Goal: Information Seeking & Learning: Learn about a topic

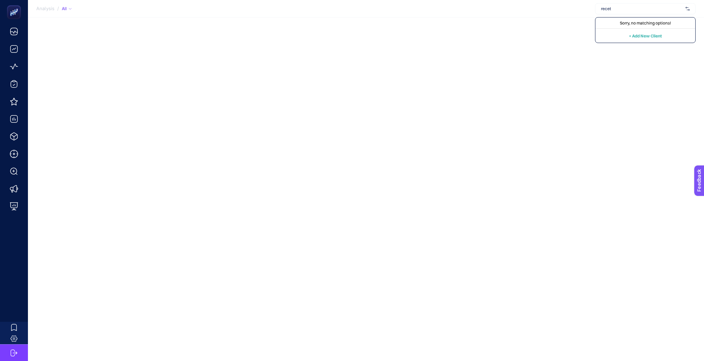
type input "recete"
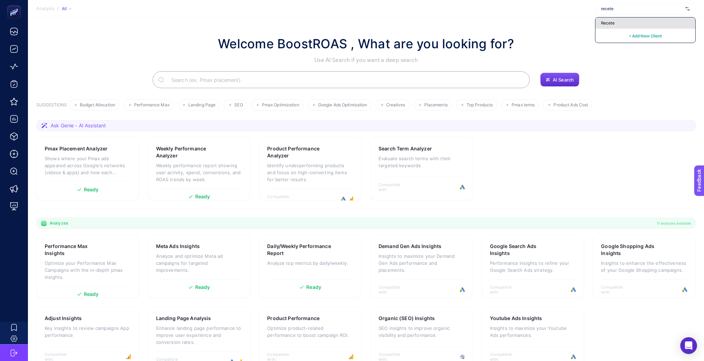
click at [653, 20] on div "Recete" at bounding box center [646, 22] width 100 height 11
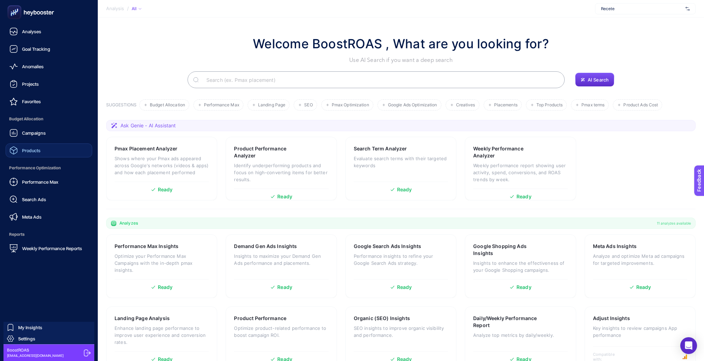
click at [39, 143] on link "Products" at bounding box center [49, 150] width 87 height 14
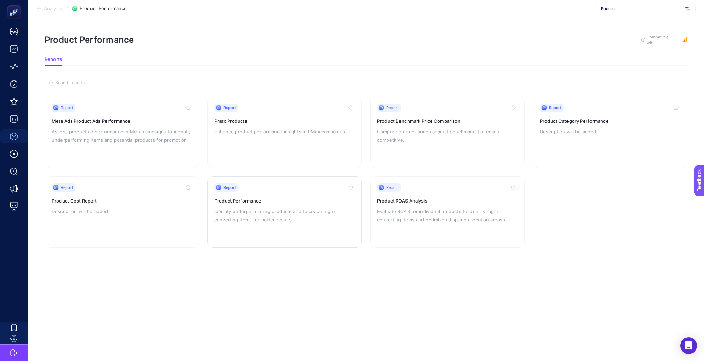
click at [240, 197] on h3 "Product Performance" at bounding box center [285, 200] width 140 height 7
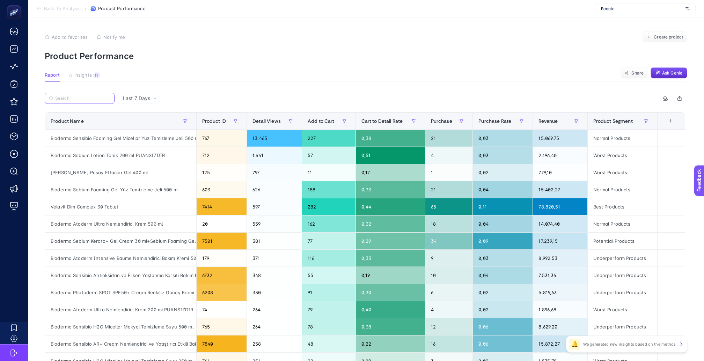
click at [87, 96] on input "Search" at bounding box center [82, 98] width 55 height 5
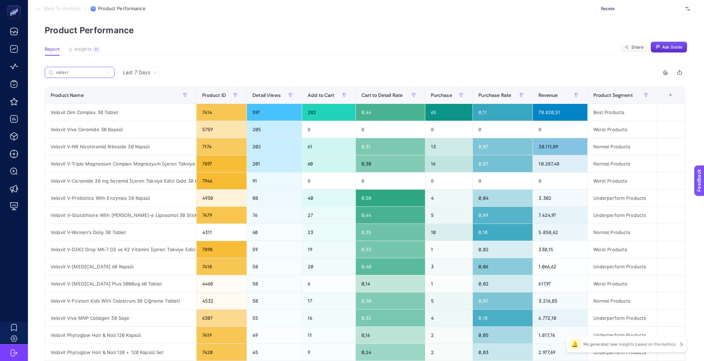
scroll to position [21, 0]
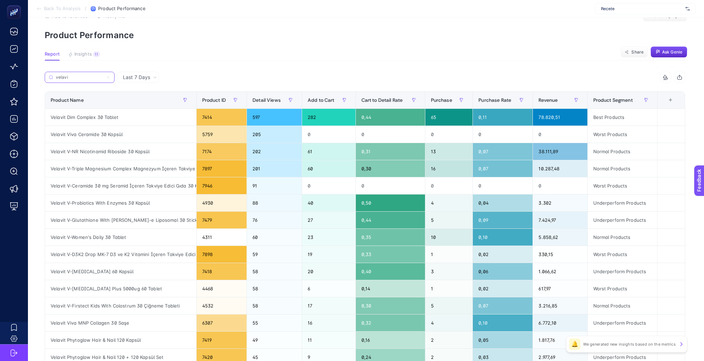
type input "velavi"
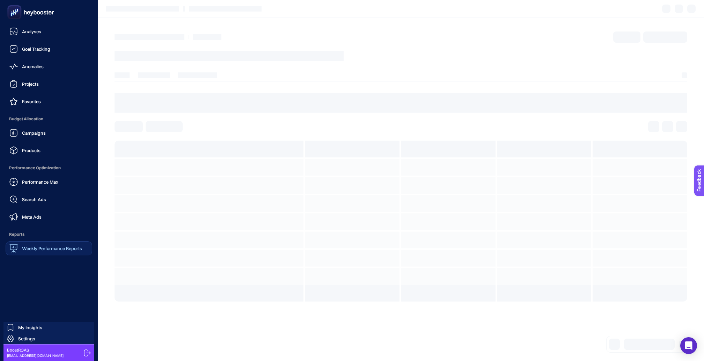
click at [43, 245] on span "Weekly Performance Reports" at bounding box center [52, 248] width 60 height 6
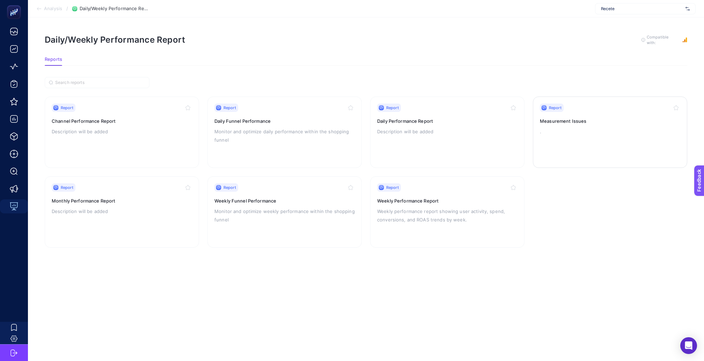
click at [539, 125] on link "Report Measurement Issues ." at bounding box center [610, 131] width 154 height 71
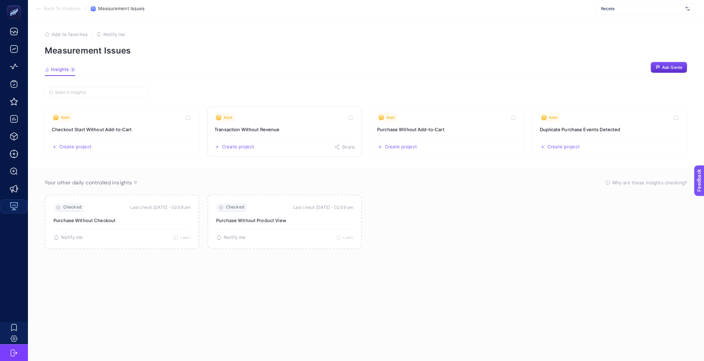
click at [300, 115] on div "Alert" at bounding box center [285, 117] width 140 height 8
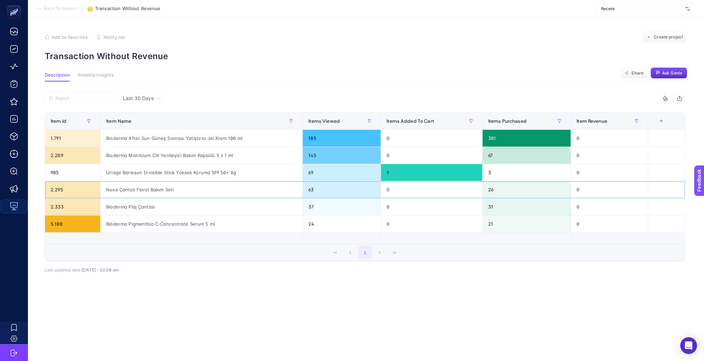
click at [136, 181] on div "Nuxe Çantalı Floral Bakım Seti" at bounding box center [202, 189] width 202 height 17
copy tr "Nuxe Çantalı Floral Bakım Seti"
click at [161, 215] on div "Bioderma Pigmentbio C-Concentrate Serum 5 ml" at bounding box center [202, 223] width 202 height 17
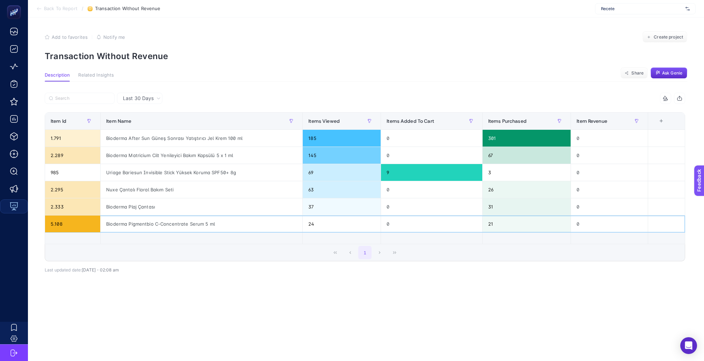
click at [161, 215] on div "Bioderma Pigmentbio C-Concentrate Serum 5 ml" at bounding box center [202, 223] width 202 height 17
click at [145, 95] on span "Last 30 Days" at bounding box center [138, 98] width 31 height 7
click at [144, 121] on li "Last 7 Days" at bounding box center [139, 125] width 41 height 13
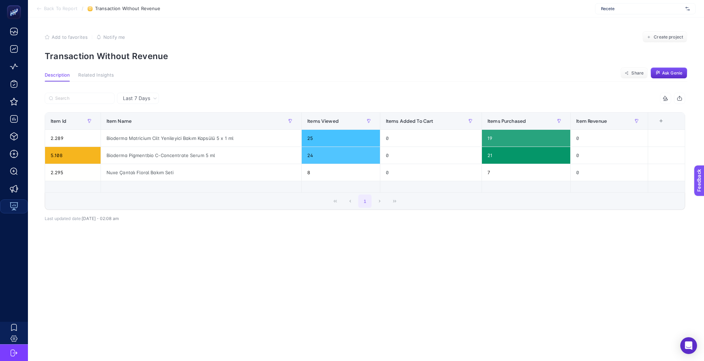
click at [145, 95] on span "Last 7 Days" at bounding box center [136, 98] width 27 height 7
click at [142, 108] on li "Last 30 Days" at bounding box center [138, 113] width 38 height 13
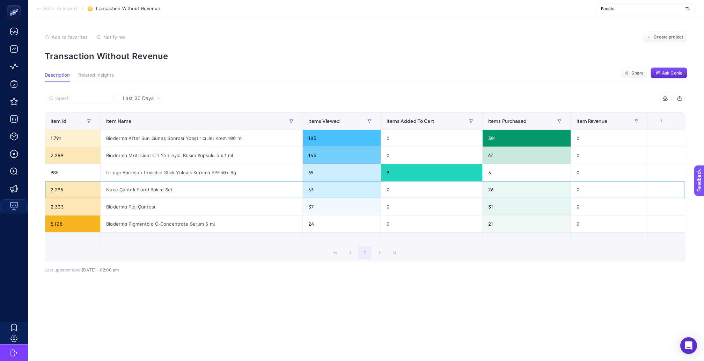
click at [133, 181] on div "Nuxe Çantalı Floral Bakım Seti" at bounding box center [202, 189] width 202 height 17
click at [249, 291] on div "Last 30 Days 5 items selected Item Id Item Name Items Viewed Items Added To Car…" at bounding box center [365, 201] width 652 height 216
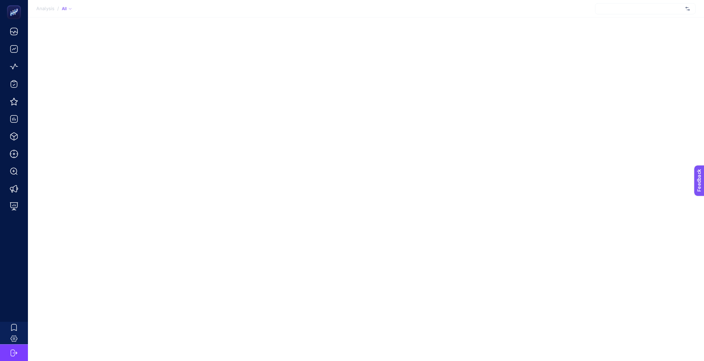
click at [640, 13] on div at bounding box center [645, 8] width 101 height 11
type input "moev"
click at [634, 22] on div "Moeva" at bounding box center [646, 22] width 100 height 11
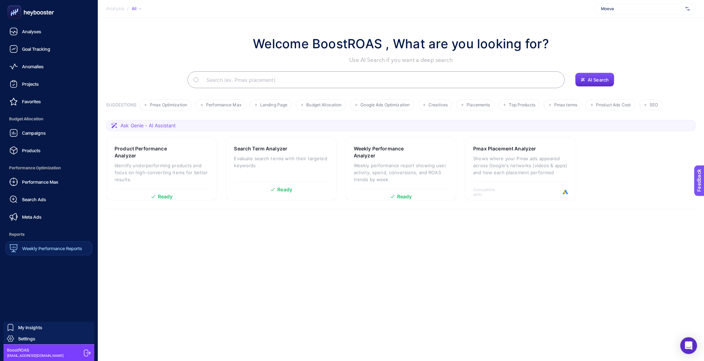
click at [32, 244] on div "Weekly Performance Reports" at bounding box center [45, 248] width 73 height 8
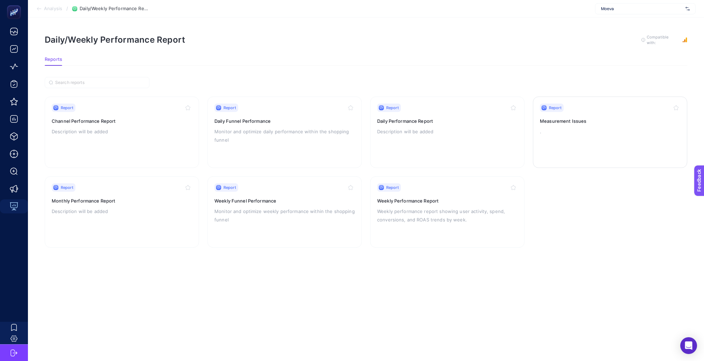
click at [546, 118] on div "Report Measurement Issues ." at bounding box center [610, 131] width 140 height 57
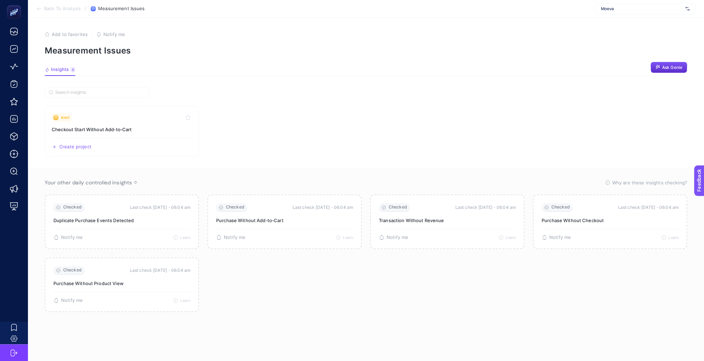
click at [118, 32] on span "Notify me" at bounding box center [114, 34] width 22 height 6
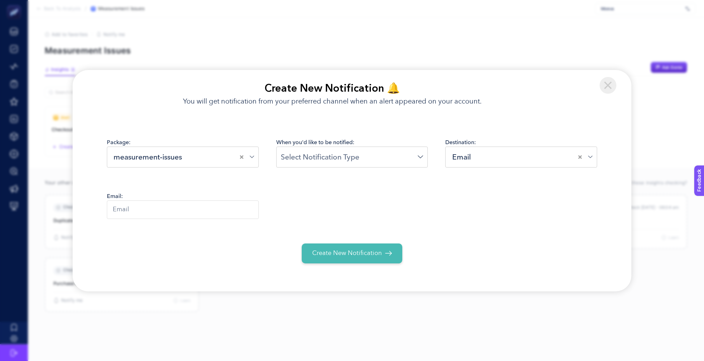
click at [333, 158] on input "Search for option" at bounding box center [349, 156] width 137 height 11
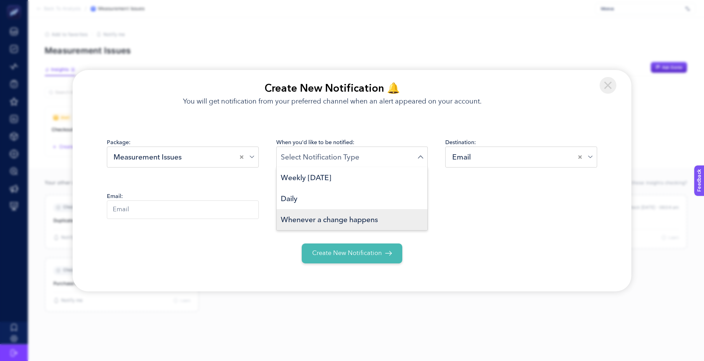
click at [313, 220] on span "Whenever a change happens" at bounding box center [329, 219] width 97 height 10
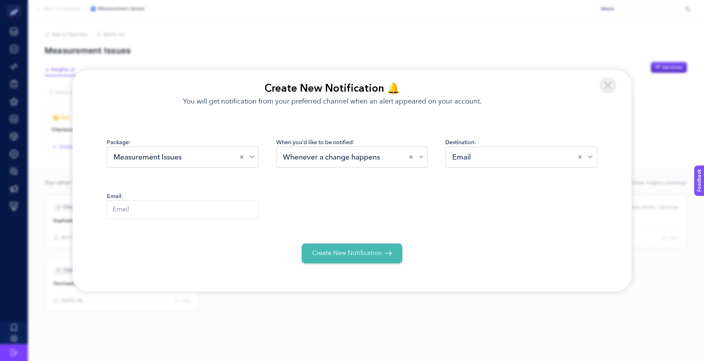
click at [499, 158] on input "Search for option" at bounding box center [526, 156] width 106 height 11
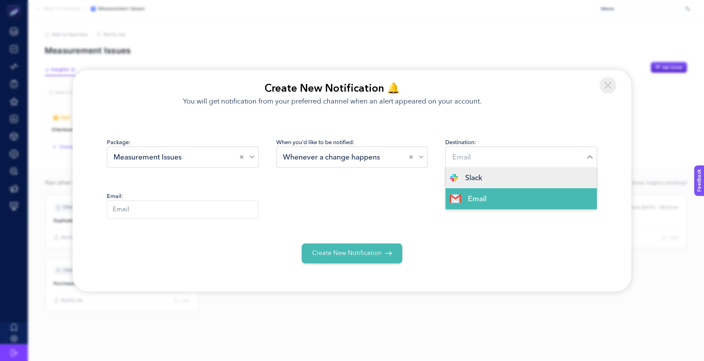
click at [484, 176] on li "Slack" at bounding box center [521, 177] width 151 height 21
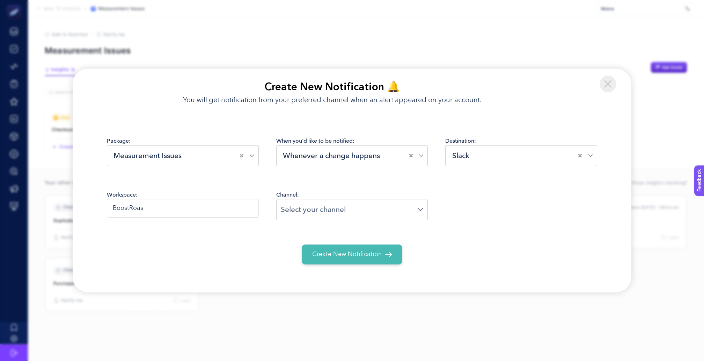
click at [246, 200] on input "BoostRoas" at bounding box center [183, 208] width 152 height 19
click at [320, 209] on input "Search for option" at bounding box center [349, 209] width 137 height 11
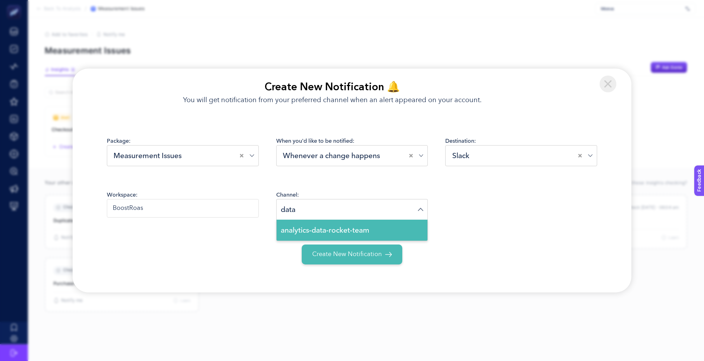
type input "data"
click at [254, 263] on div at bounding box center [183, 254] width 152 height 20
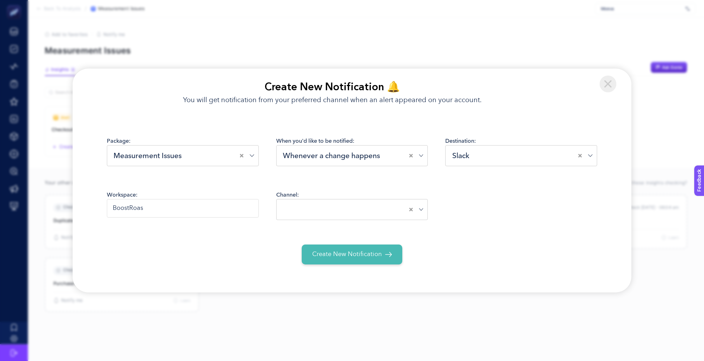
click at [341, 209] on input "Search for option" at bounding box center [347, 209] width 124 height 11
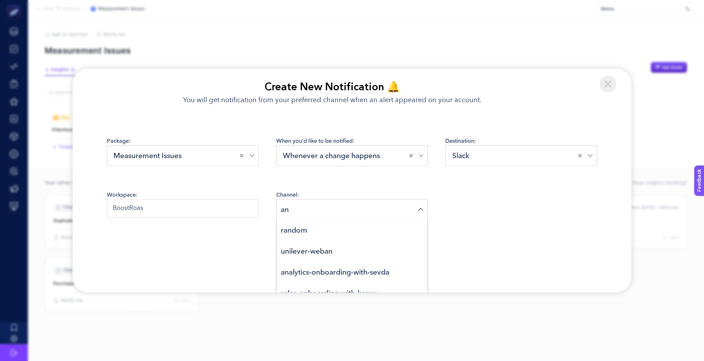
type input "a"
type input "d"
click at [477, 164] on div "Slack Loading..." at bounding box center [521, 155] width 152 height 21
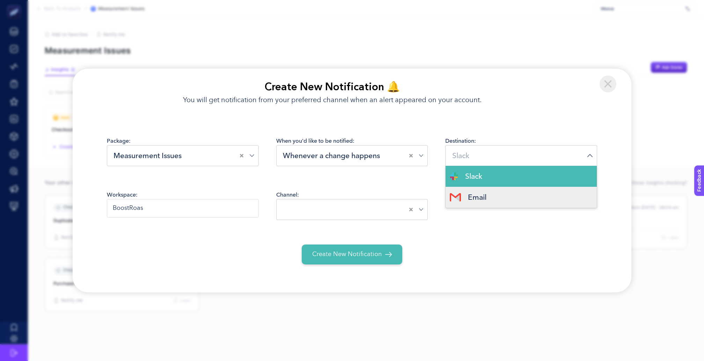
click at [474, 193] on span "Email" at bounding box center [477, 197] width 19 height 10
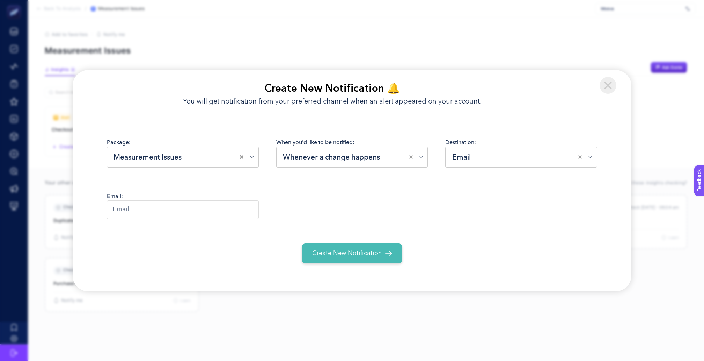
click at [160, 207] on input "text" at bounding box center [183, 209] width 152 height 19
type input "kubra@boostroas.com"
click at [339, 251] on span "Create New Notification" at bounding box center [347, 252] width 70 height 9
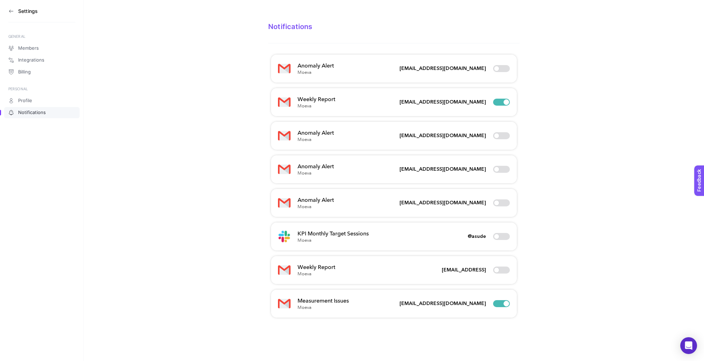
click at [12, 11] on icon at bounding box center [11, 11] width 4 height 0
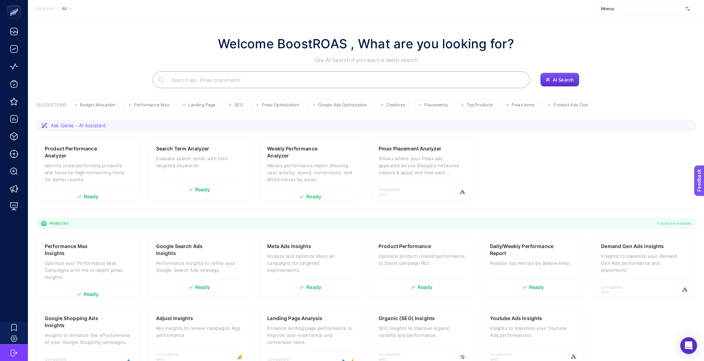
click at [629, 9] on span "Moeva" at bounding box center [642, 9] width 82 height 6
type input "konyal"
click at [620, 20] on span "Konyalı Saat" at bounding box center [612, 23] width 23 height 6
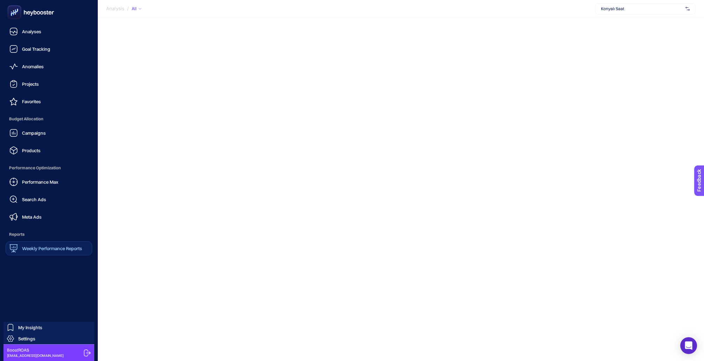
click at [26, 245] on span "Weekly Performance Reports" at bounding box center [52, 248] width 60 height 6
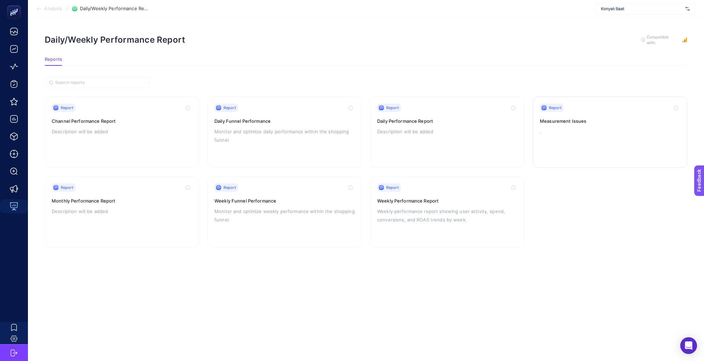
click at [541, 127] on p "." at bounding box center [610, 131] width 140 height 8
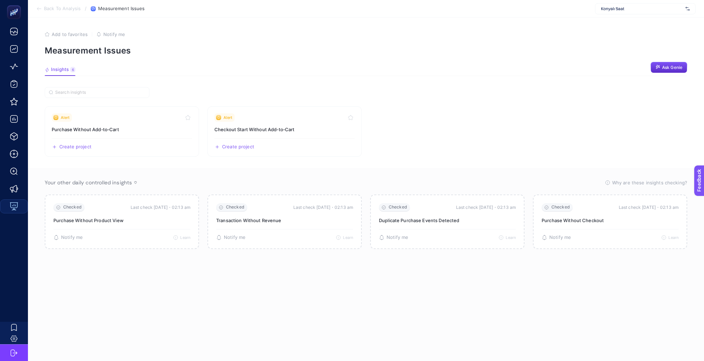
click at [111, 34] on span "Notify me" at bounding box center [114, 34] width 22 height 6
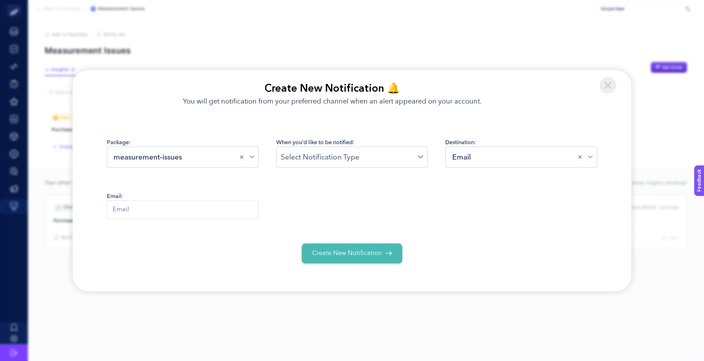
click at [348, 159] on input "Search for option" at bounding box center [349, 156] width 137 height 11
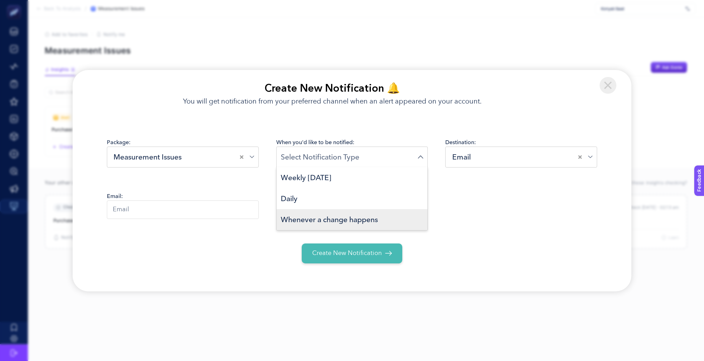
click at [326, 215] on span "Whenever a change happens" at bounding box center [329, 219] width 97 height 10
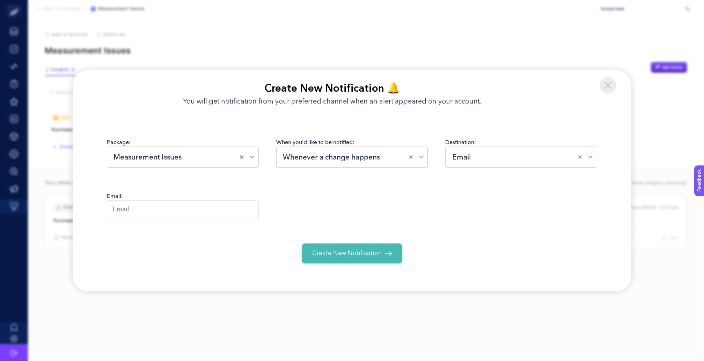
click at [481, 159] on input "Search for option" at bounding box center [526, 156] width 106 height 11
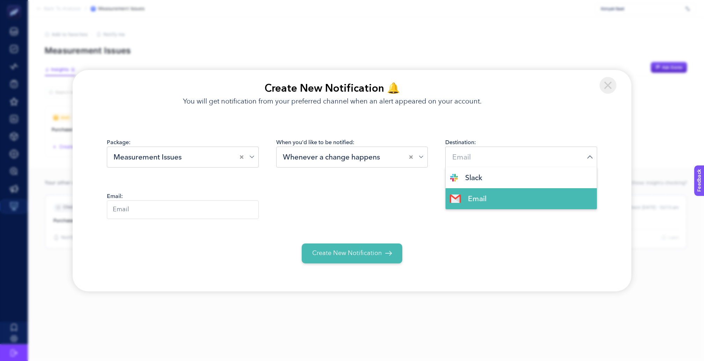
click at [164, 217] on input "text" at bounding box center [183, 209] width 152 height 19
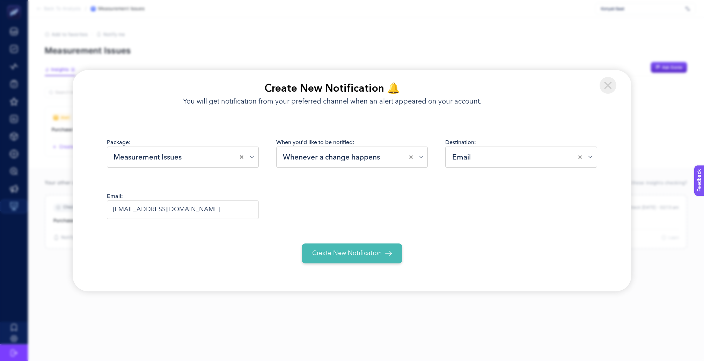
type input "kubra@boostroas.com"
click at [329, 256] on span "Create New Notification" at bounding box center [347, 252] width 70 height 9
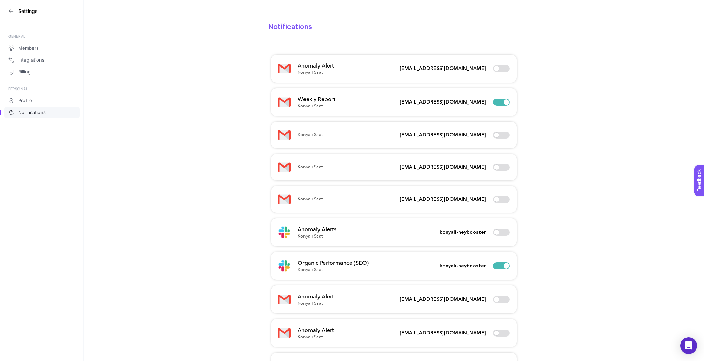
click at [13, 9] on icon at bounding box center [11, 11] width 6 height 6
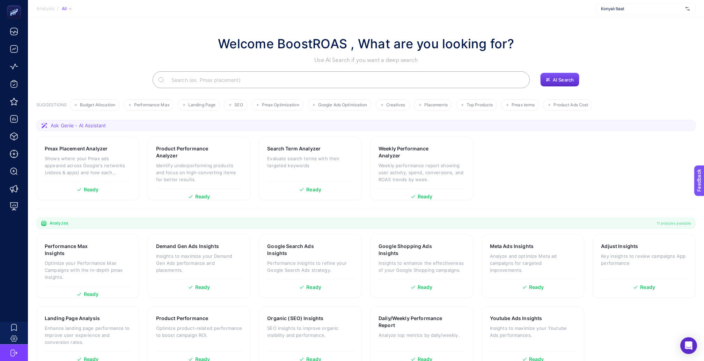
click at [634, 7] on span "Konyalı Saat" at bounding box center [642, 9] width 82 height 6
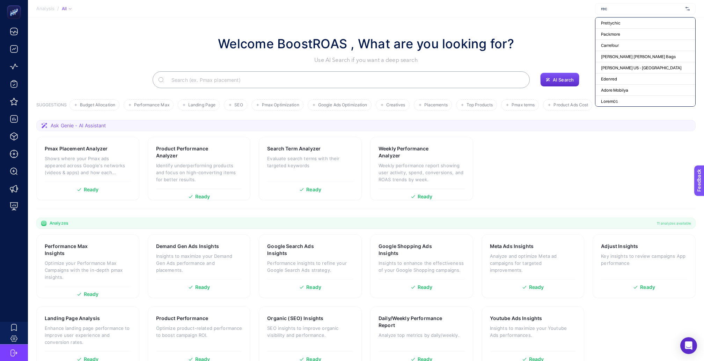
type input "rece"
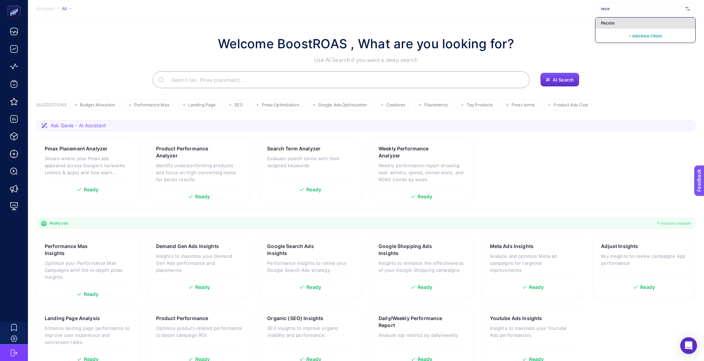
click at [623, 21] on div "Recete" at bounding box center [646, 22] width 100 height 11
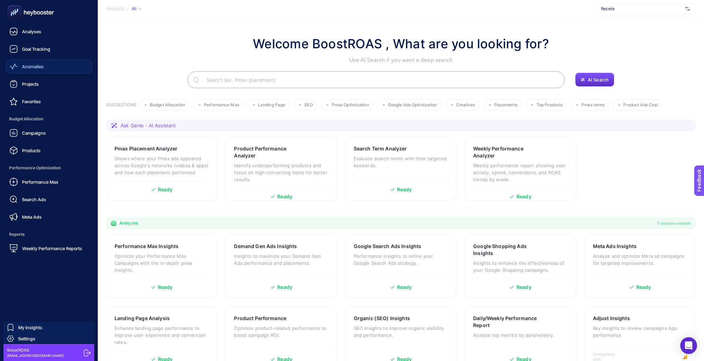
click at [41, 64] on span "Anomalies" at bounding box center [33, 67] width 22 height 6
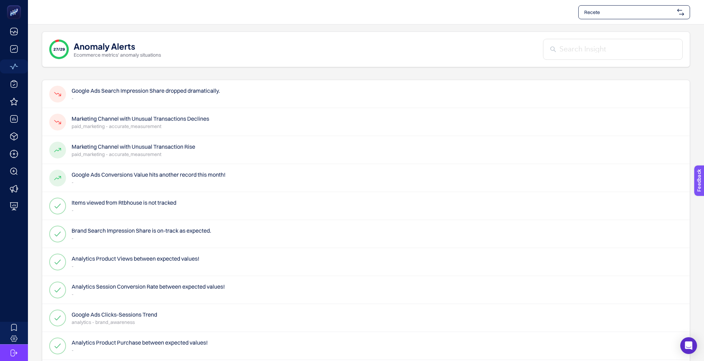
click at [159, 124] on div "Marketing Channel with Unusual Transactions Declines paid_marketing - accurate_…" at bounding box center [129, 122] width 160 height 17
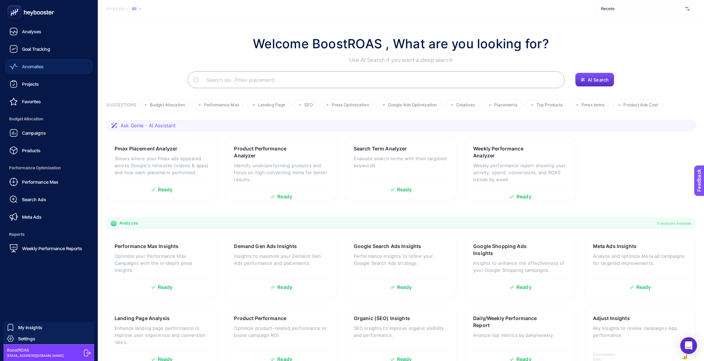
click at [24, 59] on link "Anomalies" at bounding box center [49, 66] width 87 height 14
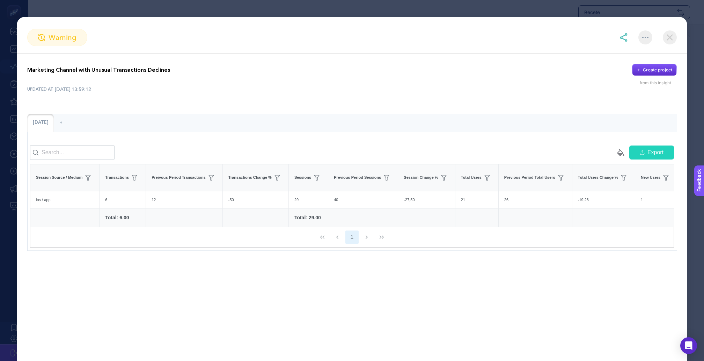
scroll to position [45, 0]
click at [673, 35] on img at bounding box center [670, 37] width 14 height 14
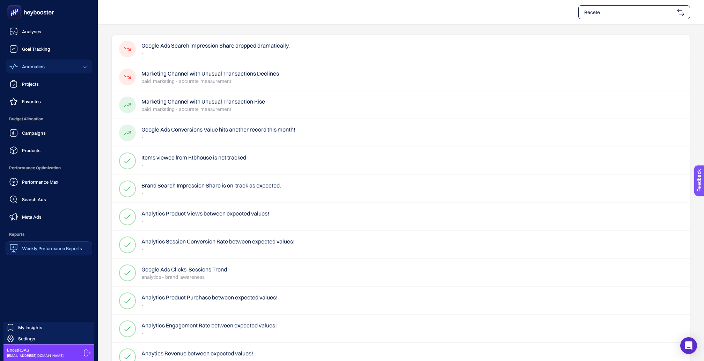
click at [28, 245] on span "Weekly Performance Reports" at bounding box center [52, 248] width 60 height 6
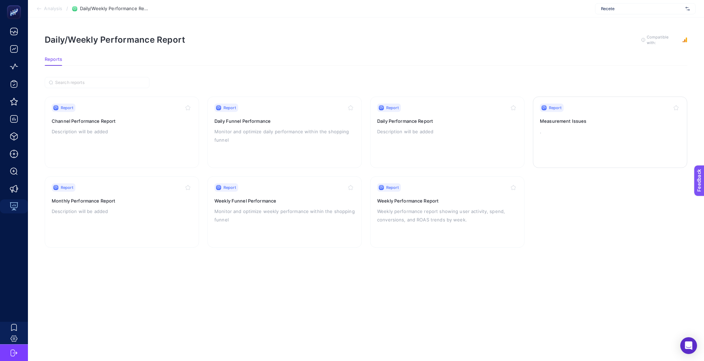
click at [539, 133] on link "Report Measurement Issues ." at bounding box center [610, 131] width 154 height 71
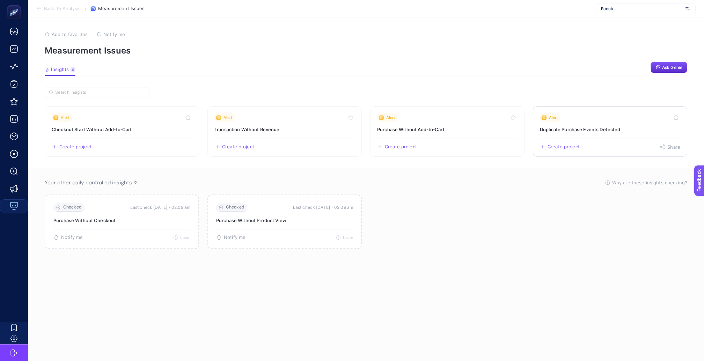
click at [547, 126] on h3 "Duplicate Purchase Events Detected" at bounding box center [610, 129] width 140 height 7
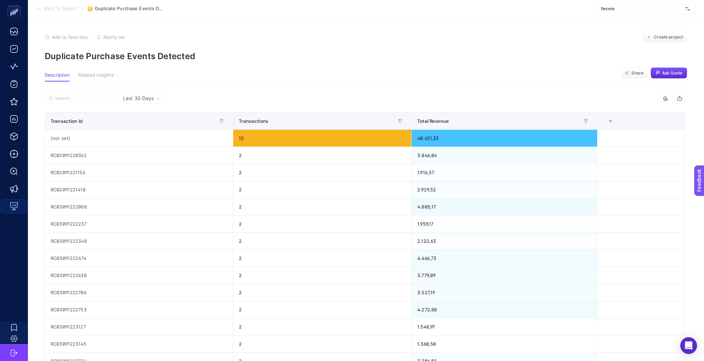
click at [111, 37] on span "Notify me" at bounding box center [114, 37] width 22 height 6
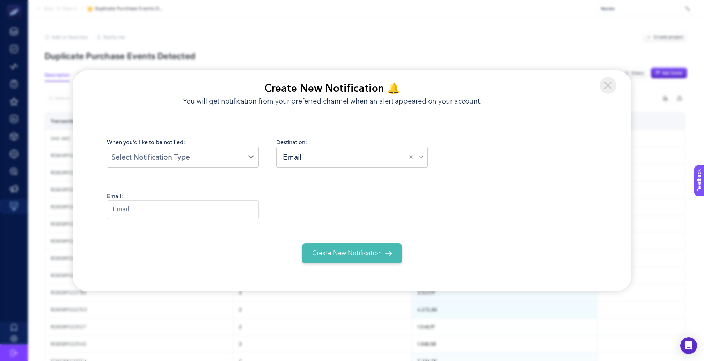
click at [313, 155] on input "Search for option" at bounding box center [357, 156] width 106 height 11
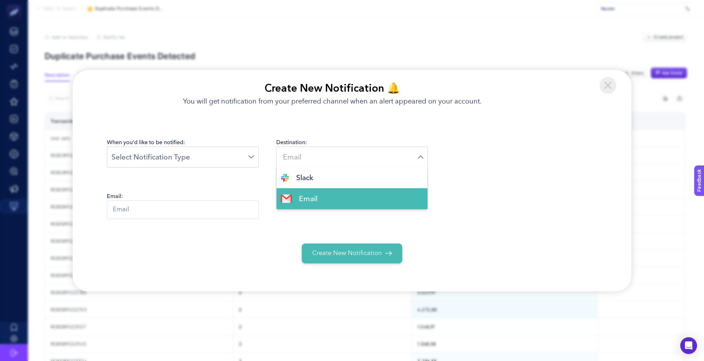
click at [227, 148] on div "Loading..." at bounding box center [183, 156] width 152 height 21
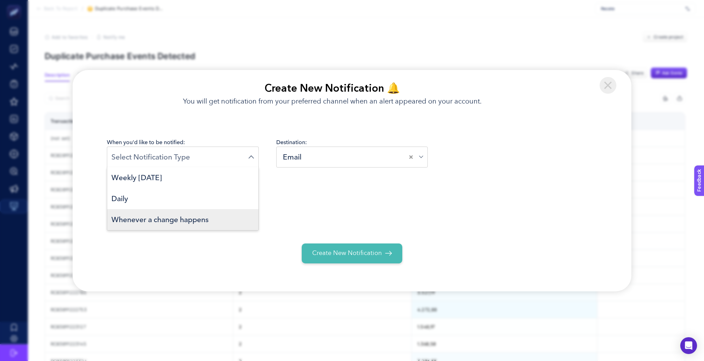
click at [199, 218] on span "Whenever a change happens" at bounding box center [159, 219] width 97 height 10
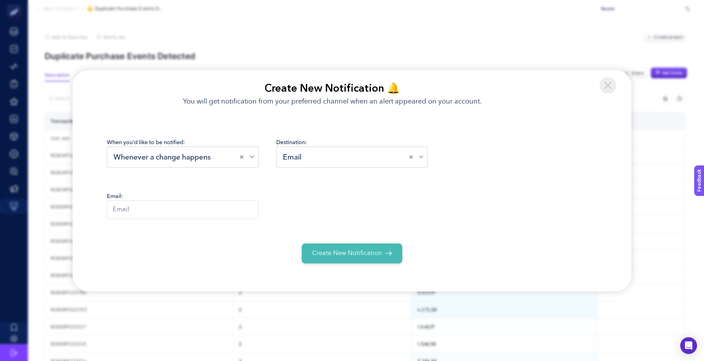
click at [318, 157] on input "Search for option" at bounding box center [357, 156] width 106 height 11
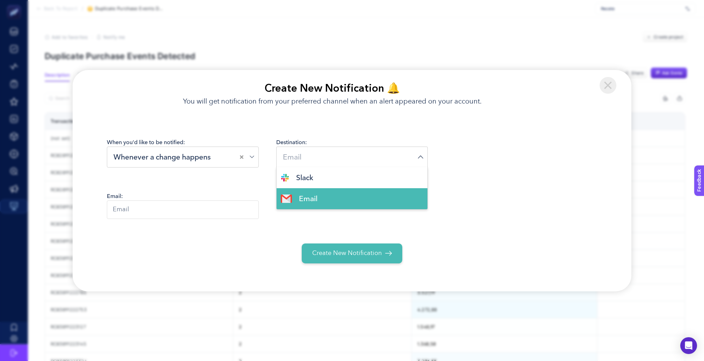
click at [189, 217] on input "text" at bounding box center [183, 209] width 152 height 19
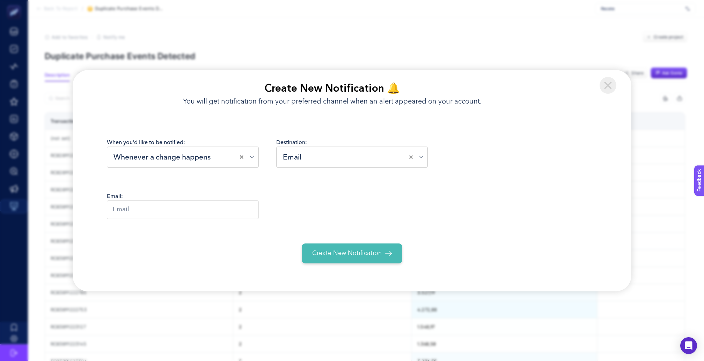
click at [609, 77] on img at bounding box center [608, 85] width 17 height 17
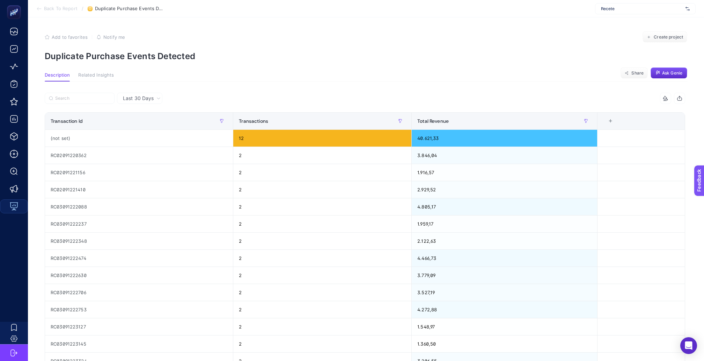
click at [52, 8] on span "Back To Report" at bounding box center [61, 9] width 34 height 6
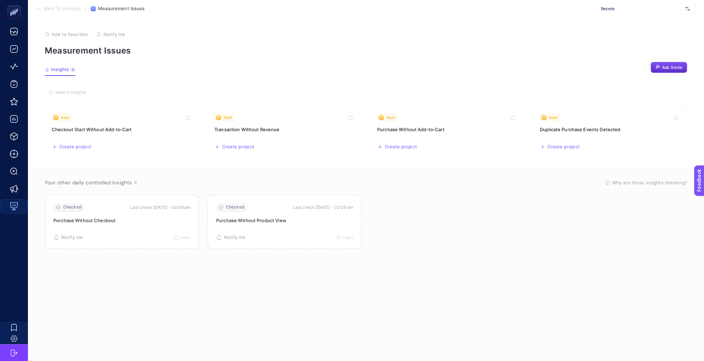
click at [118, 34] on span "Notify me" at bounding box center [114, 34] width 22 height 6
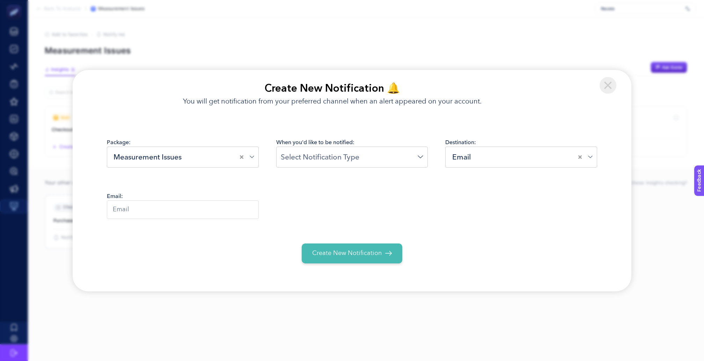
click at [327, 150] on div "Loading..." at bounding box center [352, 156] width 152 height 21
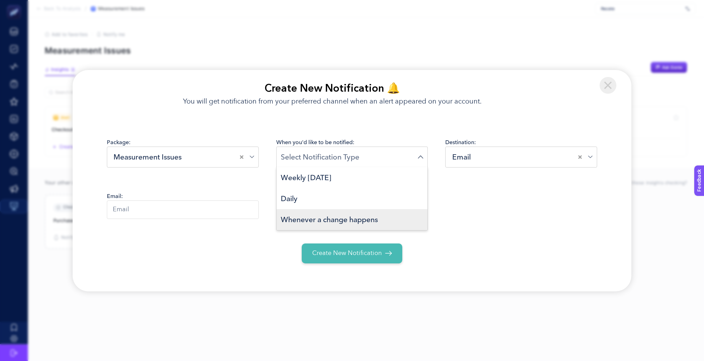
click at [323, 215] on span "Whenever a change happens" at bounding box center [329, 219] width 97 height 10
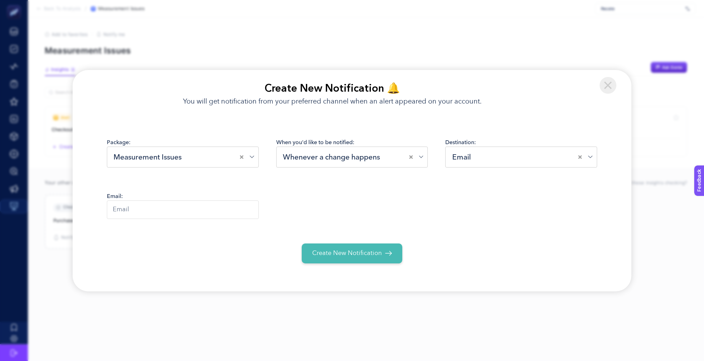
click at [484, 148] on div "Email Loading..." at bounding box center [521, 156] width 152 height 21
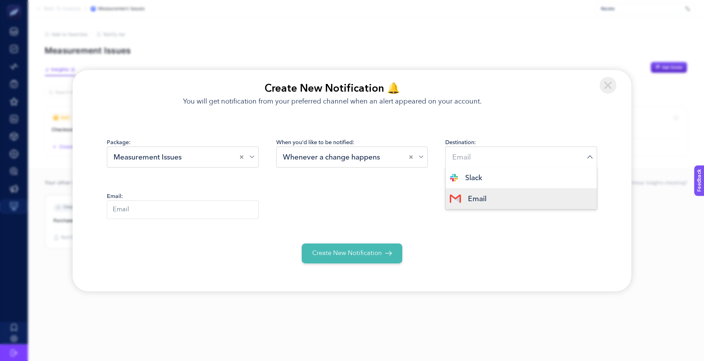
click at [474, 191] on li "Email" at bounding box center [521, 198] width 151 height 21
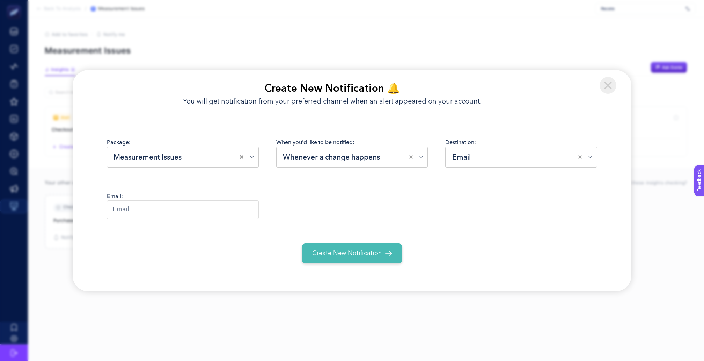
click at [202, 209] on input "text" at bounding box center [183, 209] width 152 height 19
type input "kubra@boostroas.com"
click at [344, 254] on span "Create New Notification" at bounding box center [347, 252] width 70 height 9
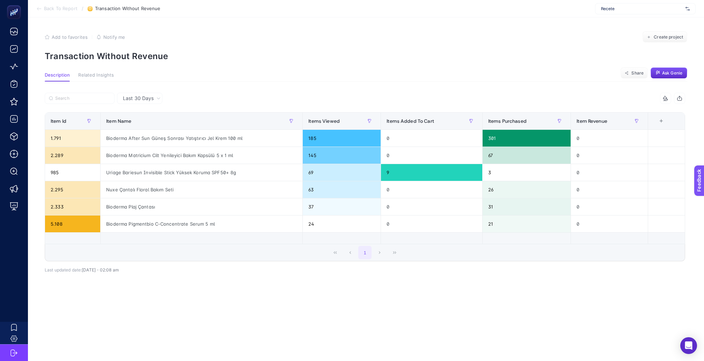
click at [142, 98] on div "Last 30 Days" at bounding box center [139, 98] width 45 height 11
click at [141, 121] on li "Last 7 Days" at bounding box center [139, 125] width 41 height 13
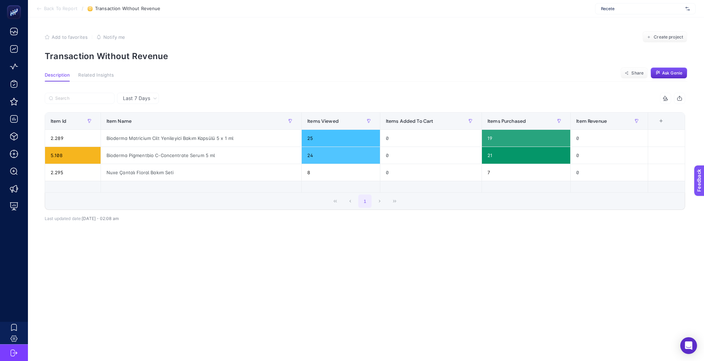
click at [139, 98] on div "Last 7 Days" at bounding box center [138, 98] width 42 height 11
click at [144, 109] on li "Last 30 Days" at bounding box center [138, 113] width 38 height 13
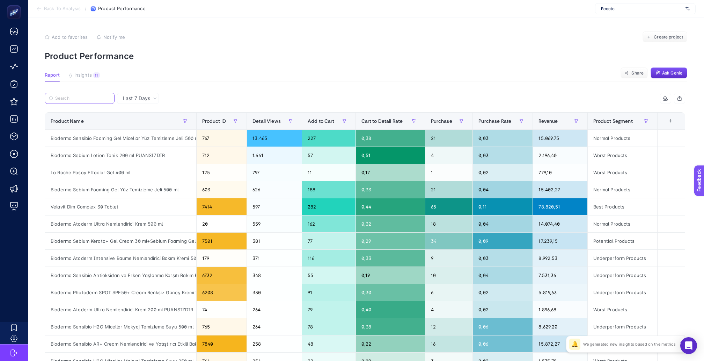
click at [76, 96] on input "Search" at bounding box center [82, 98] width 55 height 5
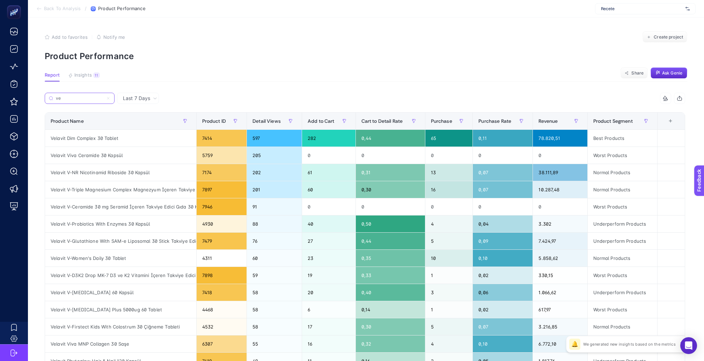
type input "v"
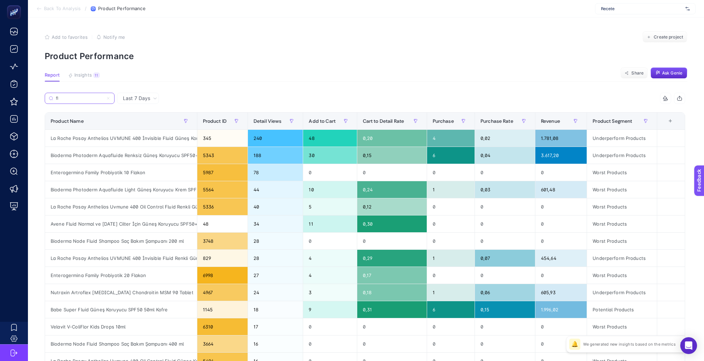
type input "f"
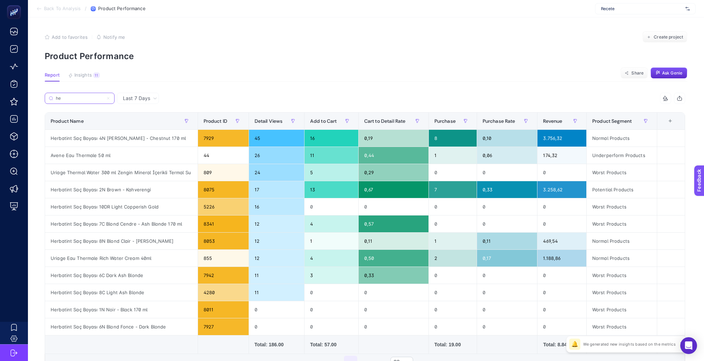
type input "h"
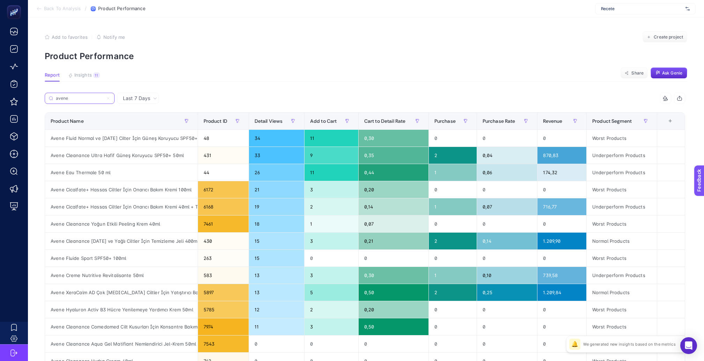
type input "avene"
click at [136, 95] on span "Last 7 Days" at bounding box center [136, 98] width 27 height 7
click at [141, 119] on li "Last 30 Days" at bounding box center [138, 125] width 38 height 13
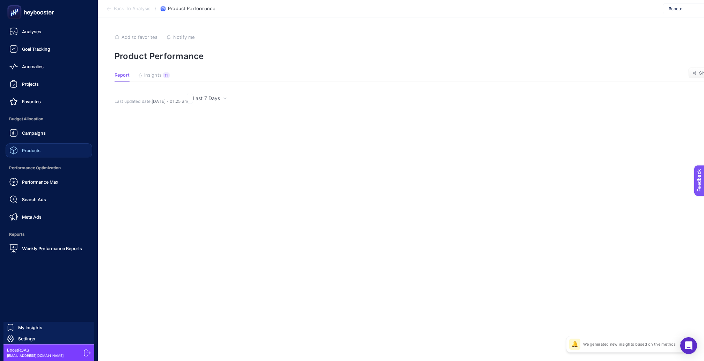
click at [32, 146] on div "Products" at bounding box center [24, 150] width 31 height 8
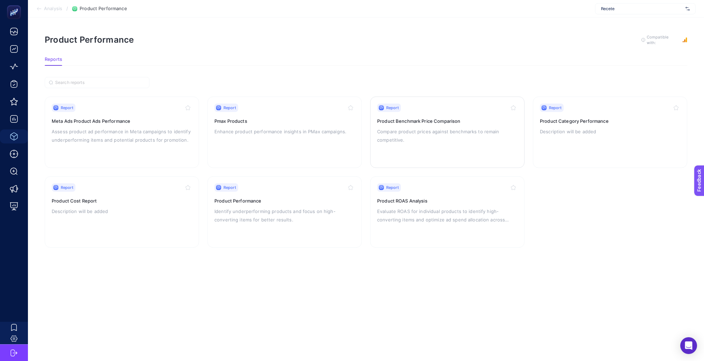
click at [398, 117] on h3 "Product Benchmark Price Comparison" at bounding box center [447, 120] width 140 height 7
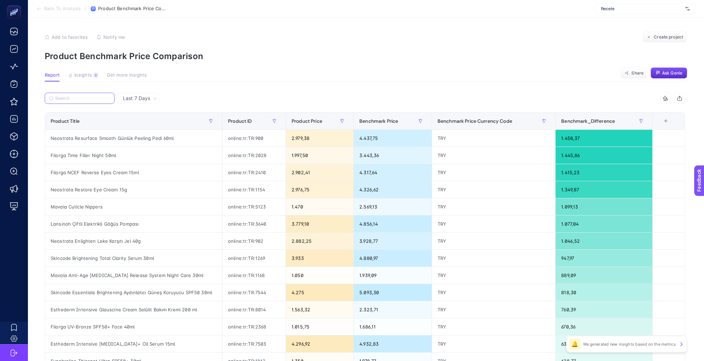
click at [87, 96] on input "Search" at bounding box center [82, 98] width 55 height 5
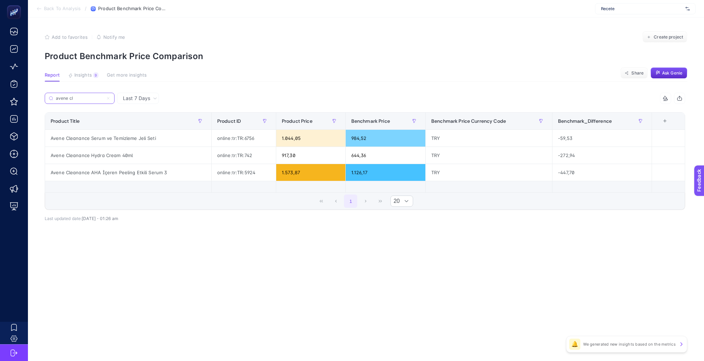
type input "avene cl"
